Goal: Communication & Community: Answer question/provide support

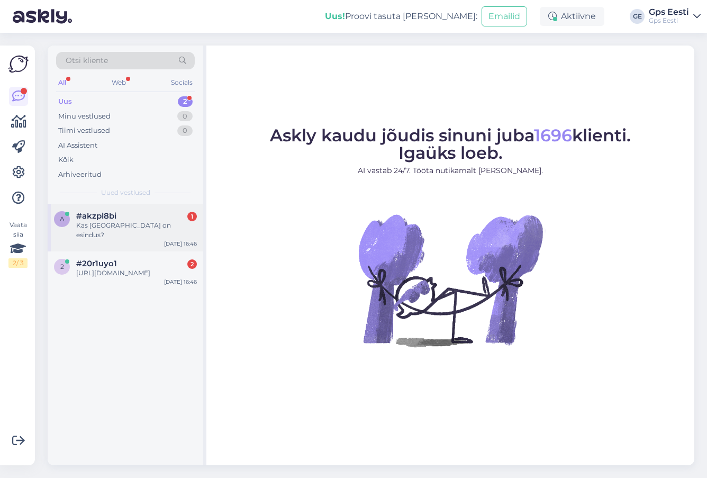
drag, startPoint x: 148, startPoint y: 222, endPoint x: 173, endPoint y: 238, distance: 29.8
click at [148, 222] on div "Kas [GEOGRAPHIC_DATA] on esindus?" at bounding box center [136, 230] width 121 height 19
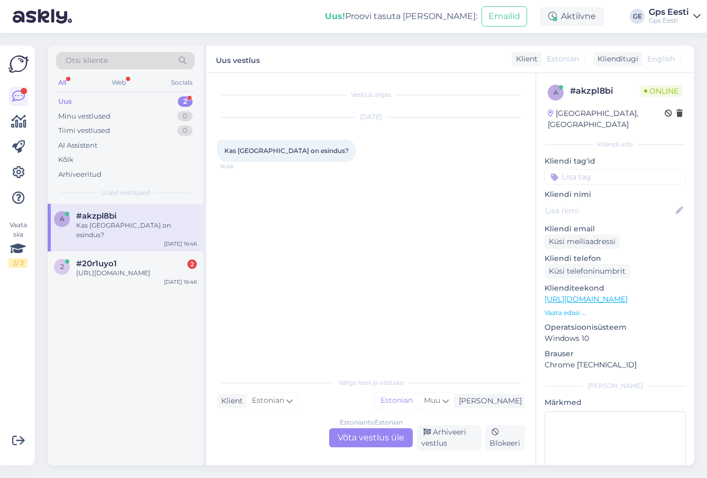
click at [354, 435] on div "Estonian to Estonian Võta vestlus üle" at bounding box center [371, 437] width 84 height 19
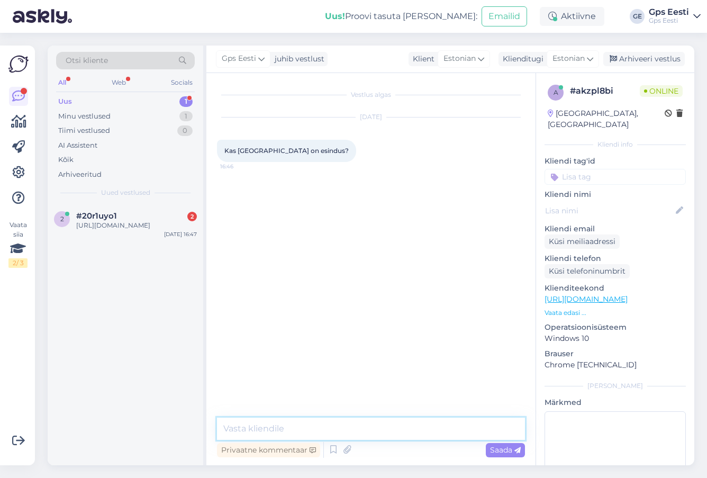
click at [332, 427] on textarea at bounding box center [371, 429] width 308 height 22
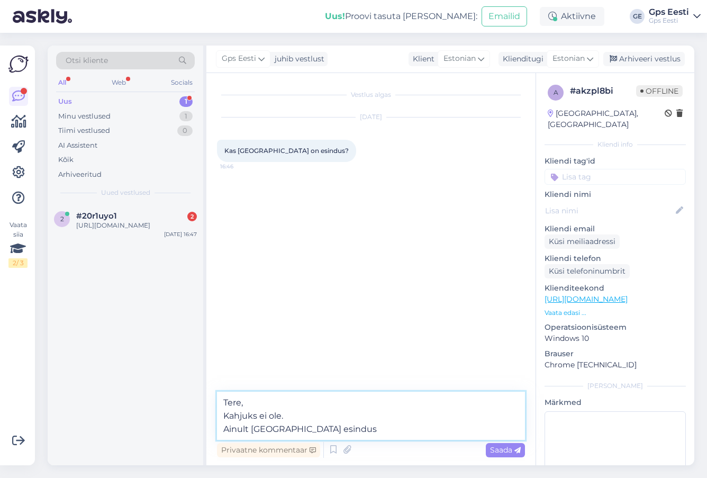
type textarea "Tere, Kahjuks ei ole. Ainult [GEOGRAPHIC_DATA] esindus."
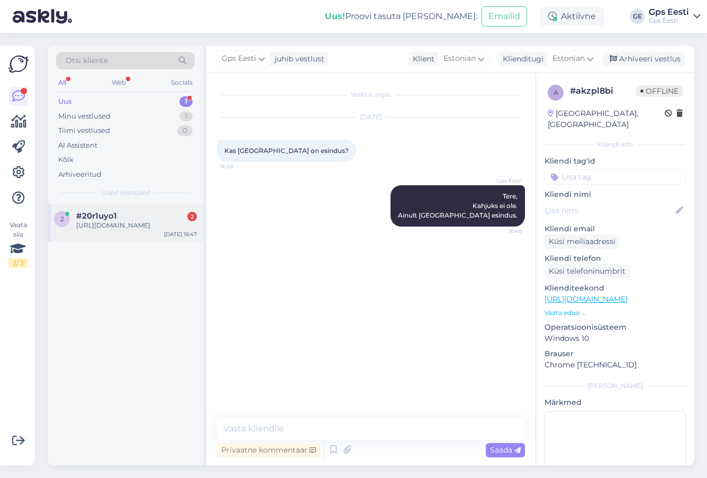
click at [142, 227] on div "[URL][DOMAIN_NAME]" at bounding box center [136, 226] width 121 height 10
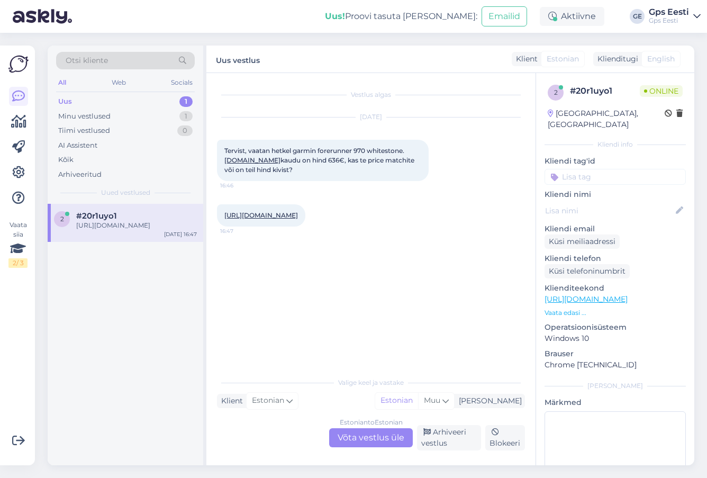
click at [371, 437] on div "Estonian to Estonian Võta vestlus üle" at bounding box center [371, 437] width 84 height 19
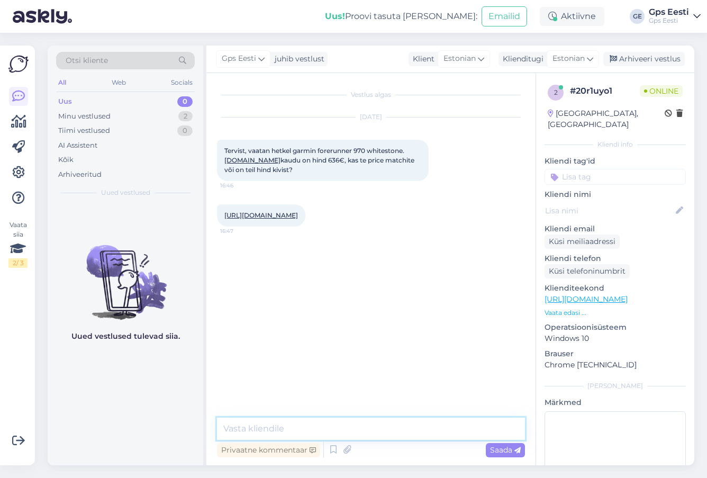
click at [289, 419] on textarea at bounding box center [371, 429] width 308 height 22
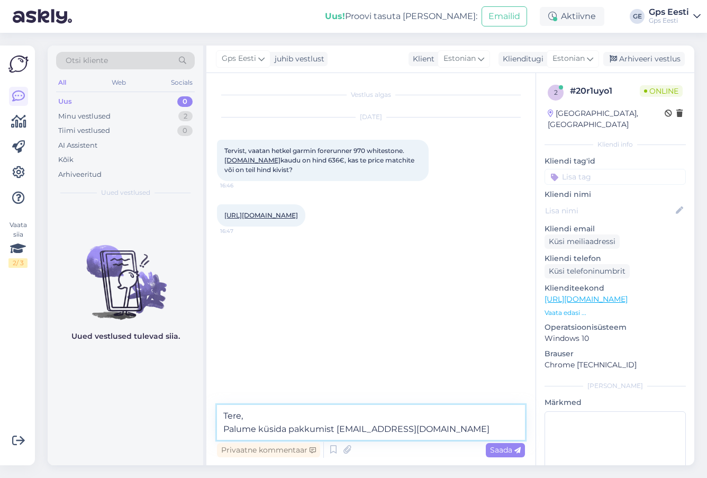
type textarea "Tere, Palume küsida pakkumist [EMAIL_ADDRESS][DOMAIN_NAME]"
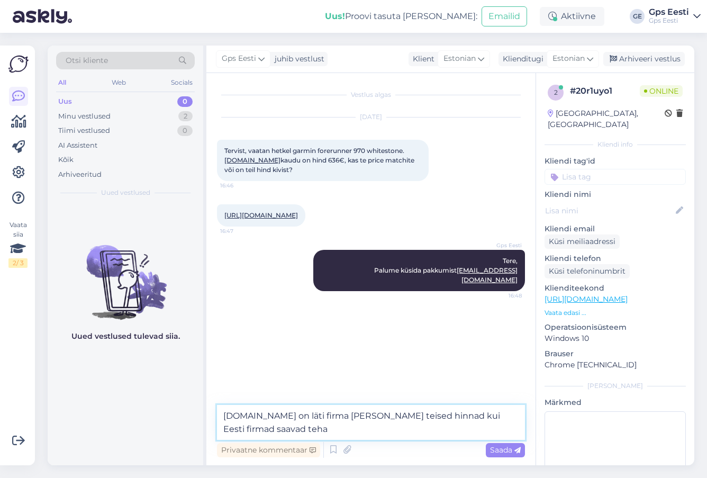
type textarea "[DOMAIN_NAME] on läti firma [PERSON_NAME] teised hinnad kui Eesti firmad saavad…"
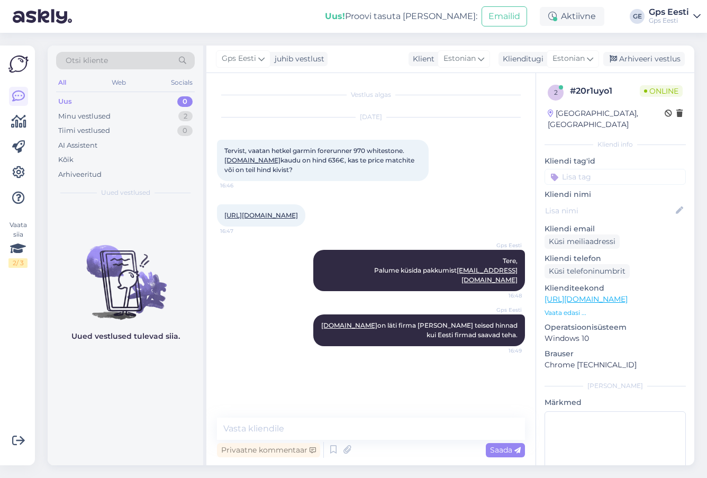
click at [231, 162] on link "[DOMAIN_NAME]" at bounding box center [253, 160] width 56 height 8
drag, startPoint x: 288, startPoint y: 399, endPoint x: 252, endPoint y: 401, distance: 36.0
click at [288, 399] on div "arusaadav 16:49" at bounding box center [371, 381] width 308 height 46
click at [367, 396] on div "arusaadav 16:49" at bounding box center [371, 381] width 308 height 46
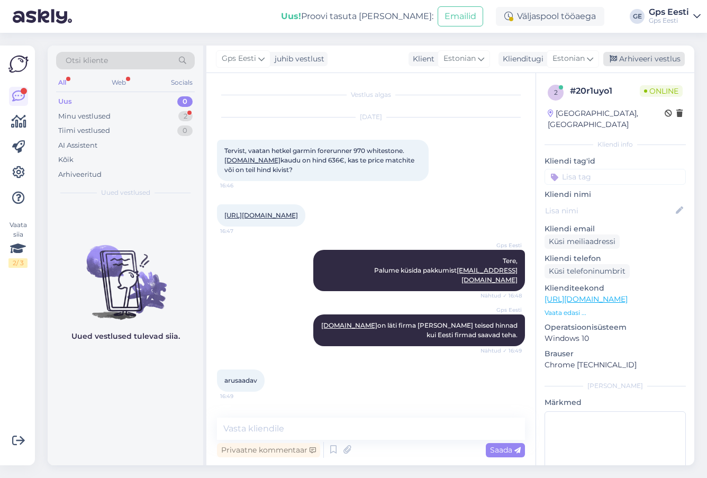
click at [642, 59] on div "Arhiveeri vestlus" at bounding box center [645, 59] width 82 height 14
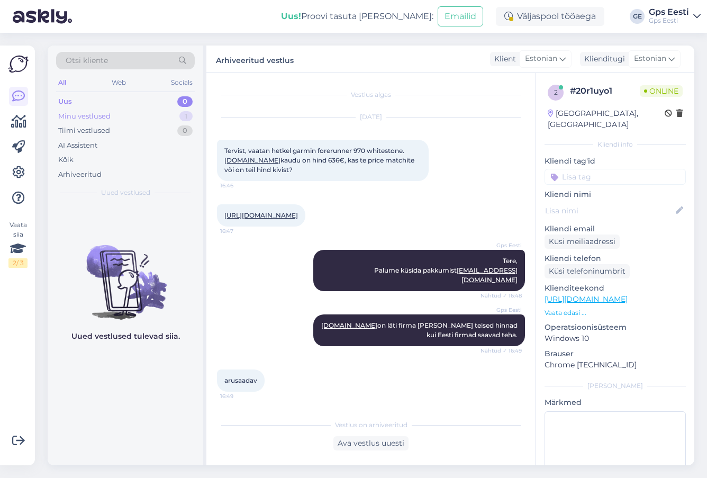
click at [78, 120] on div "Minu vestlused" at bounding box center [84, 116] width 52 height 11
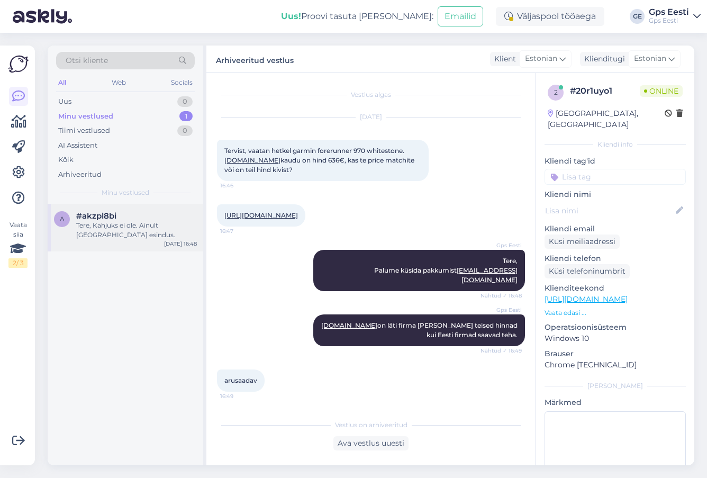
click at [105, 219] on span "#akzpl8bi" at bounding box center [96, 216] width 40 height 10
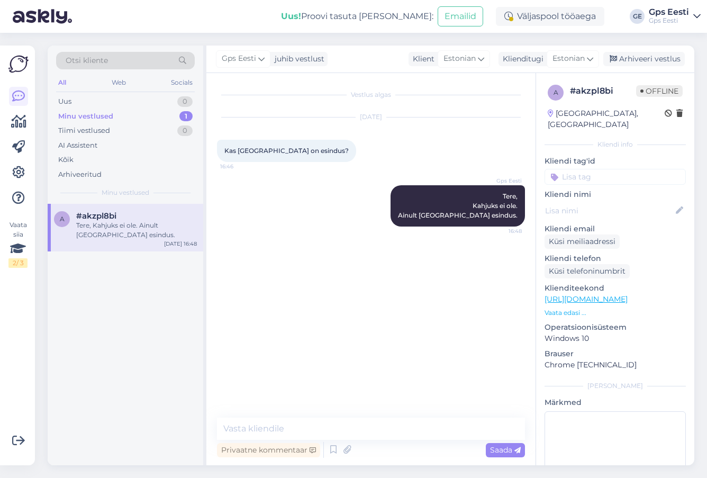
drag, startPoint x: 654, startPoint y: 49, endPoint x: 652, endPoint y: 61, distance: 12.8
click at [654, 52] on div "Gps Eesti juhib vestlust Klient [DEMOGRAPHIC_DATA] Klienditugi Estonian Arhivee…" at bounding box center [451, 60] width 488 height 28
click at [651, 61] on div "Arhiveeri vestlus" at bounding box center [645, 59] width 82 height 14
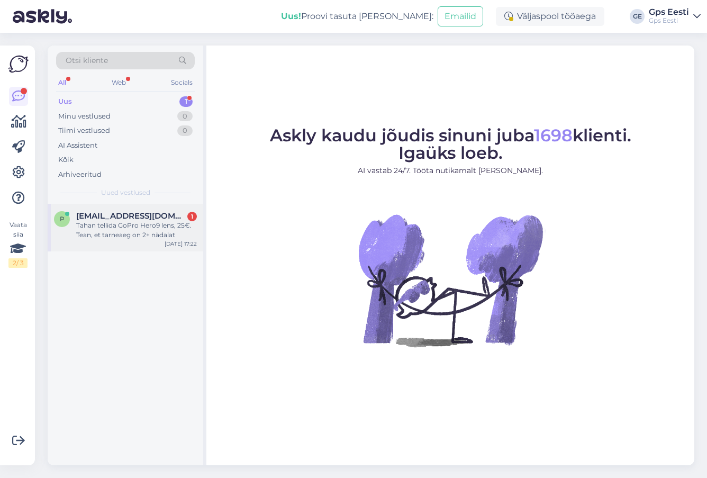
click at [110, 222] on div "Tahan tellida GoPro Hero9 lens, 25€. Tean, et tarneaeg on 2+ nädalat" at bounding box center [136, 230] width 121 height 19
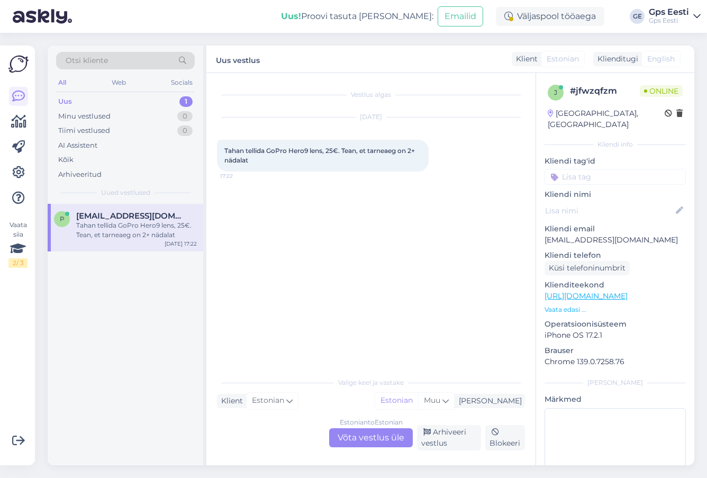
click at [587, 291] on link "https://www.gpseesti.ee/" at bounding box center [586, 296] width 83 height 10
click at [364, 435] on div "Estonian to Estonian Võta vestlus üle" at bounding box center [371, 437] width 84 height 19
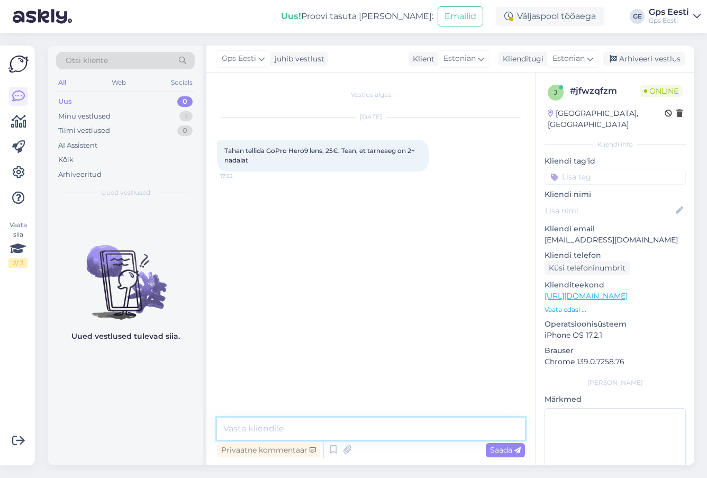
click at [321, 428] on textarea at bounding box center [371, 429] width 308 height 22
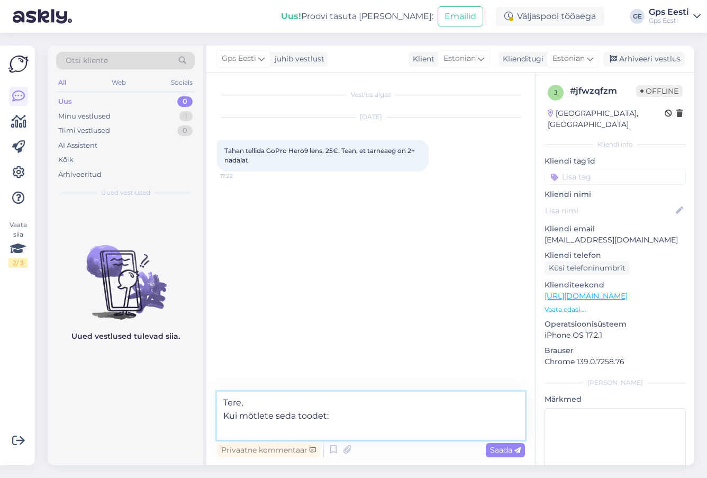
paste textarea "https://www.prokaamera.ee/gopro/lisavarustus/gopro-h9/h10-black-laats:v2"
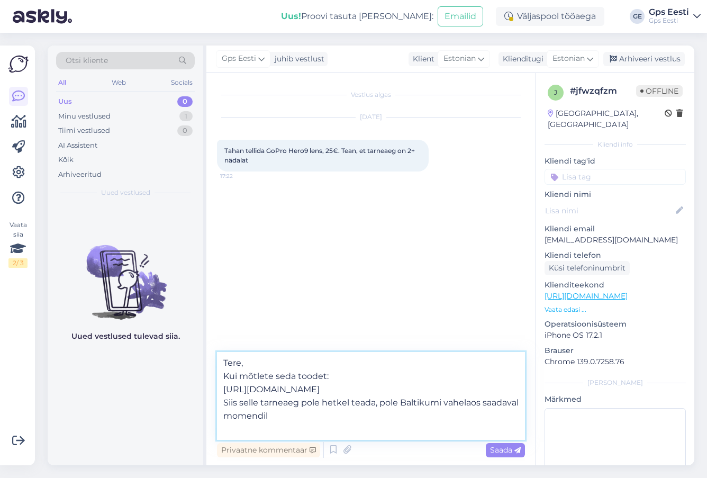
type textarea "Tere, Kui mõtlete seda toodet: https://www.prokaamera.ee/gopro/lisavarustus/gop…"
